Goal: Communication & Community: Answer question/provide support

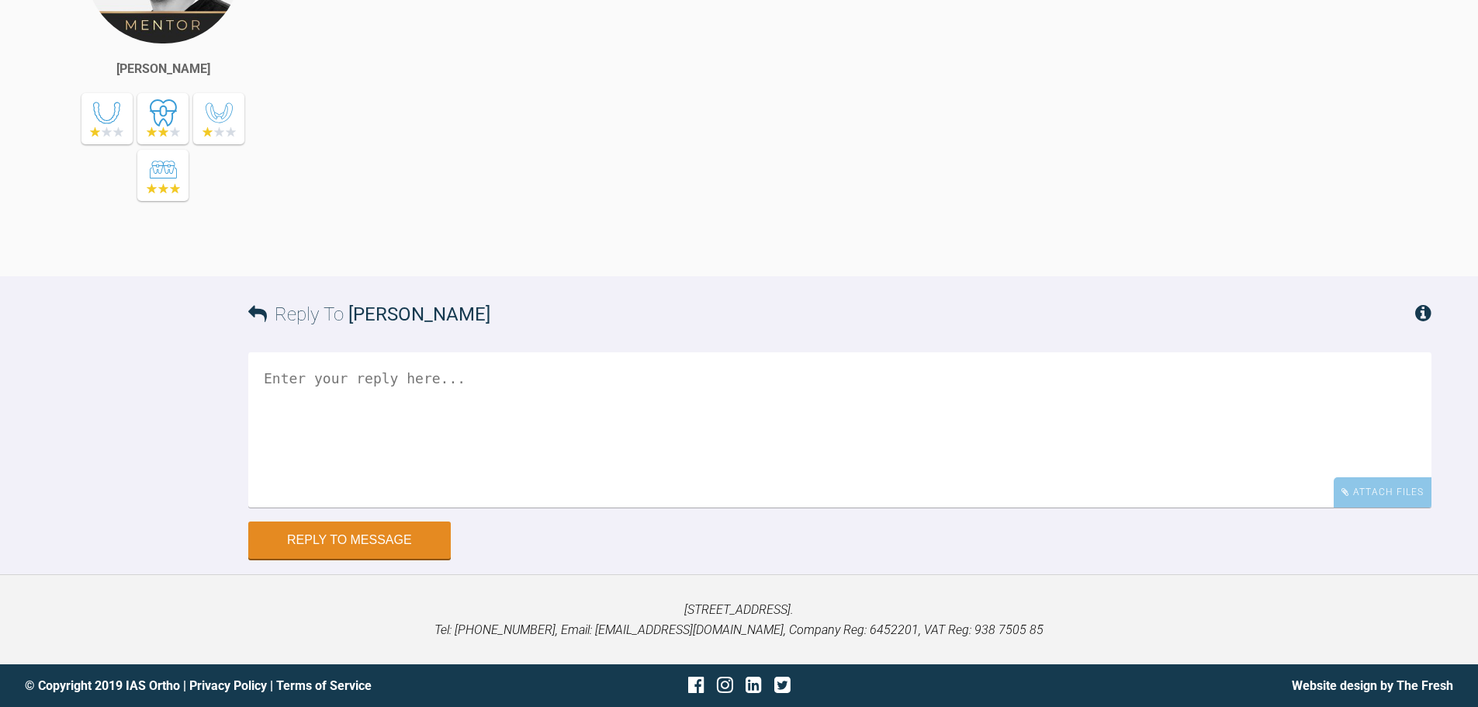
scroll to position [8800, 0]
click at [1374, 500] on div "Attach Files" at bounding box center [1382, 492] width 98 height 30
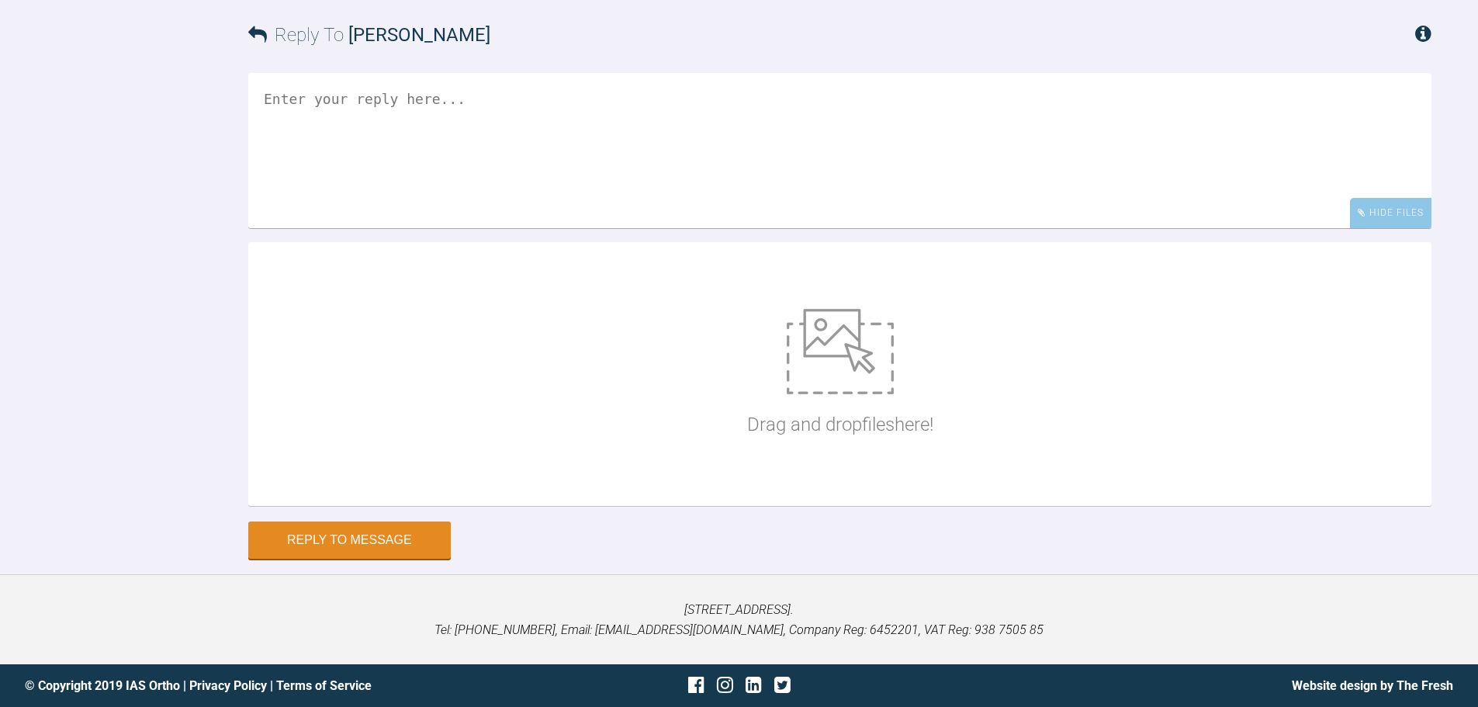
scroll to position [9079, 0]
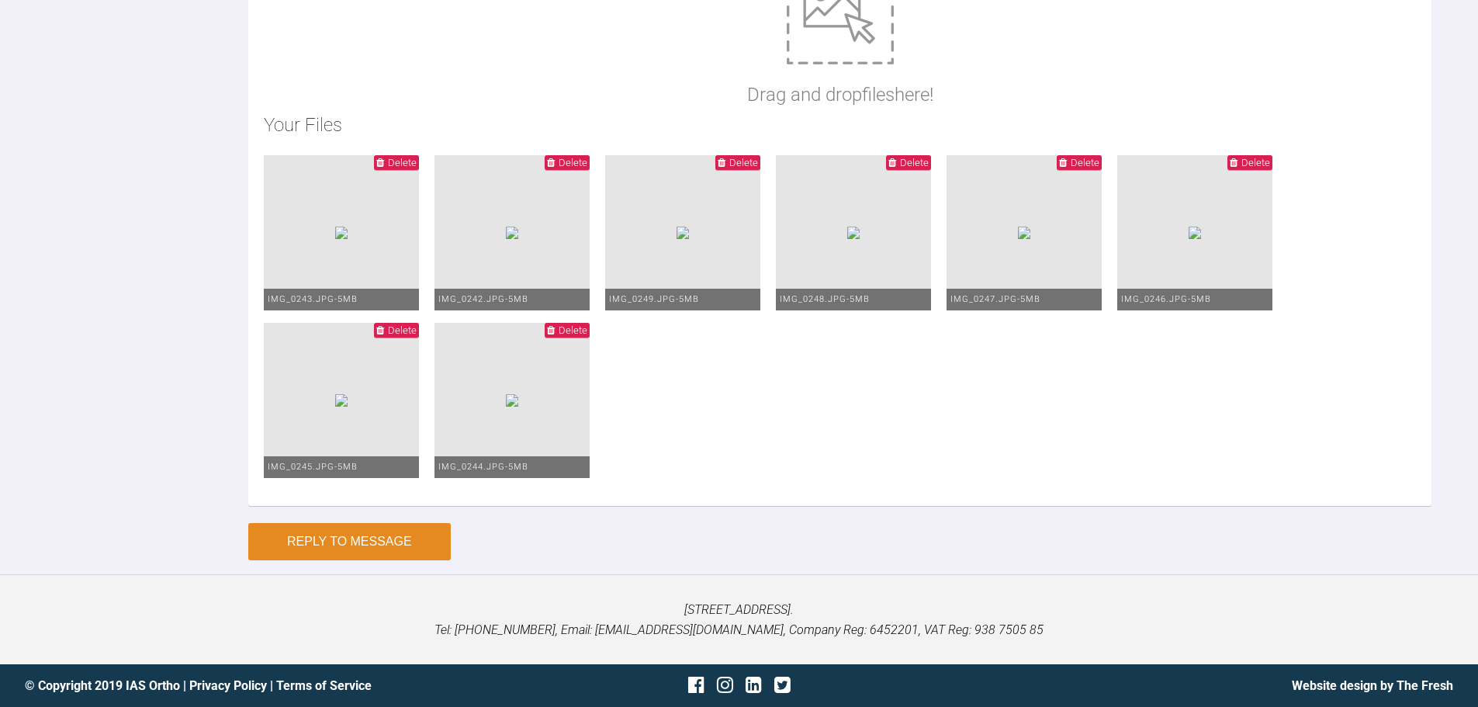
type textarea "HI Zaid, decent progress here. I have progressed to 0.018 niti upper and gone t…"
click at [296, 542] on button "Reply to Message" at bounding box center [349, 541] width 202 height 37
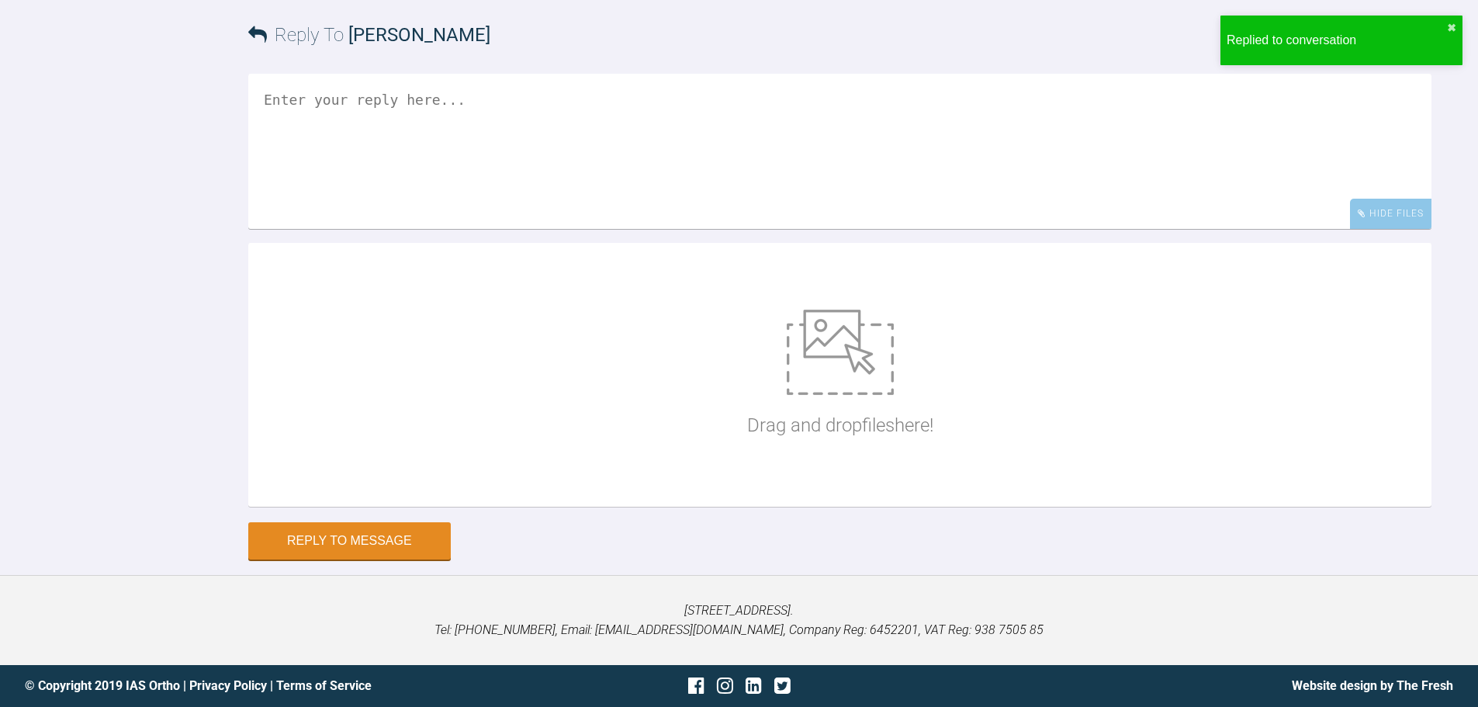
scroll to position [9317, 0]
